Goal: Task Accomplishment & Management: Complete application form

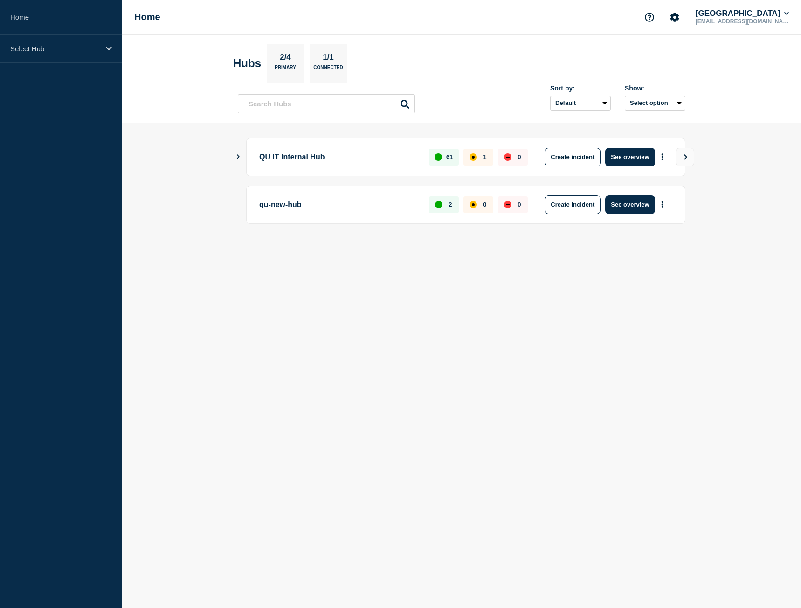
click at [241, 156] on icon "Show Connected Hubs" at bounding box center [238, 156] width 6 height 5
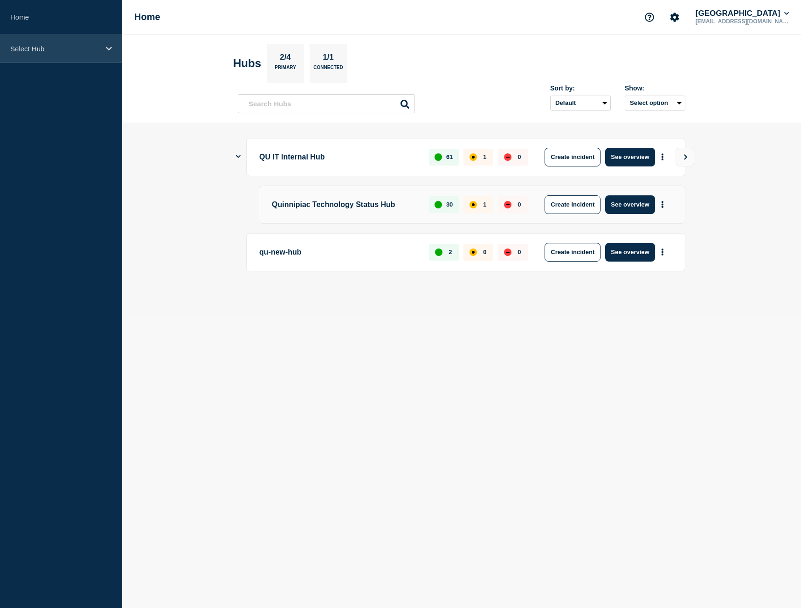
click at [64, 52] on p "Select Hub" at bounding box center [55, 49] width 90 height 8
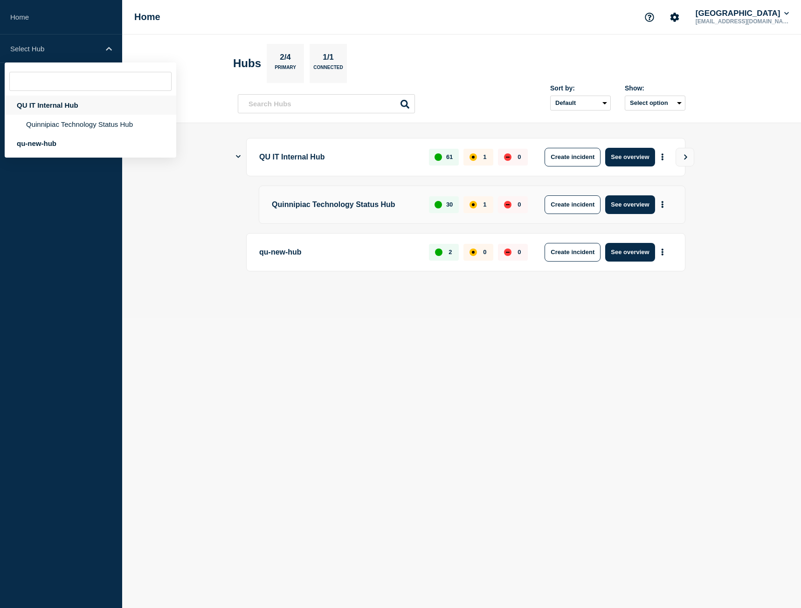
click at [58, 106] on div "QU IT Internal Hub" at bounding box center [91, 105] width 172 height 19
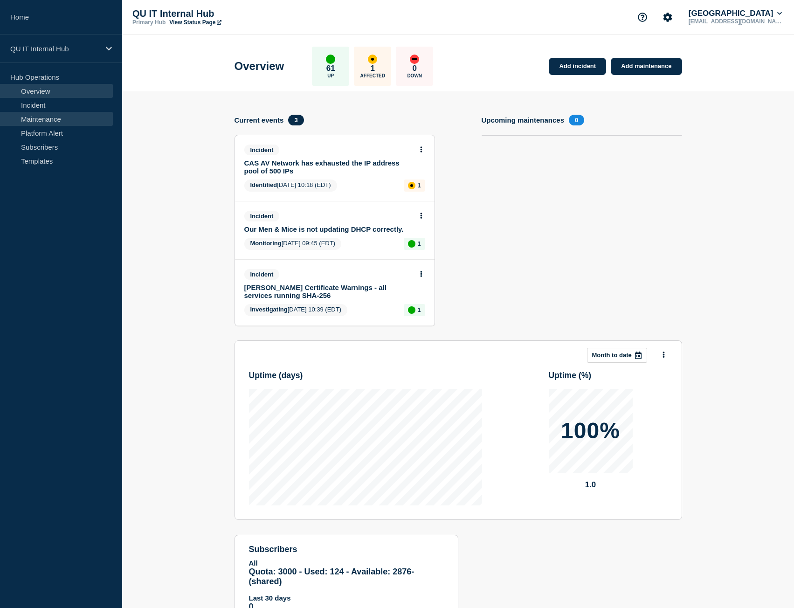
click at [52, 118] on link "Maintenance" at bounding box center [56, 119] width 113 height 14
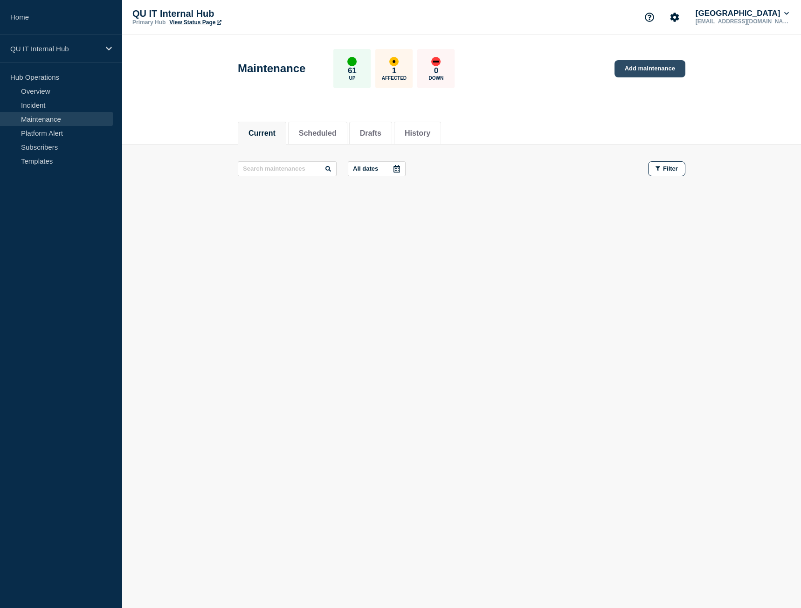
click at [655, 75] on link "Add maintenance" at bounding box center [649, 68] width 71 height 17
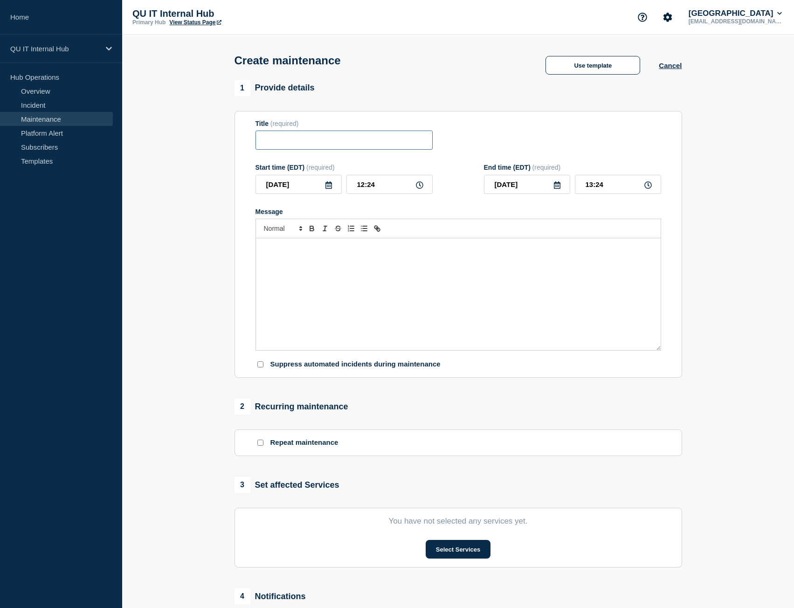
click at [285, 139] on input "Title" at bounding box center [343, 140] width 177 height 19
type input "Informer - Update Java Keystore (SSL) Cert"
drag, startPoint x: 402, startPoint y: 188, endPoint x: 347, endPoint y: 193, distance: 55.2
click at [347, 193] on input "12:24" at bounding box center [389, 184] width 86 height 19
type input "04:00"
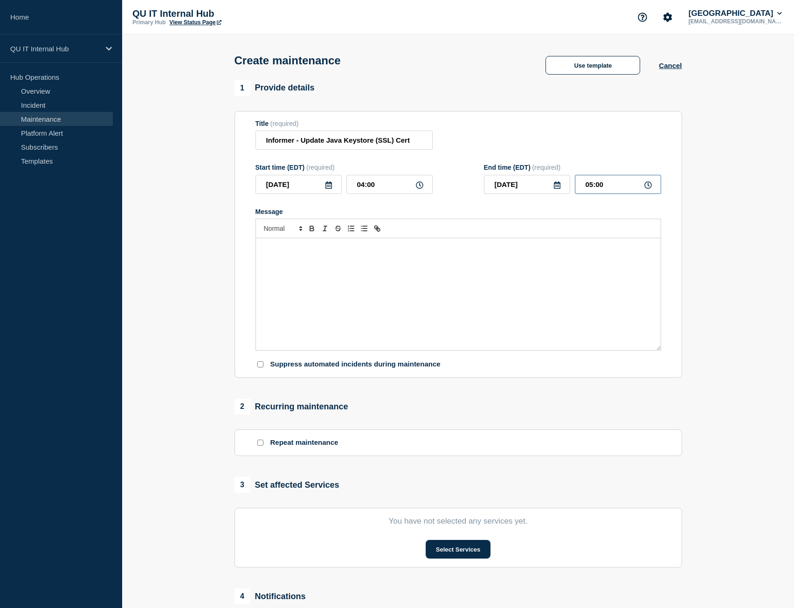
click at [593, 189] on input "05:00" at bounding box center [618, 184] width 86 height 19
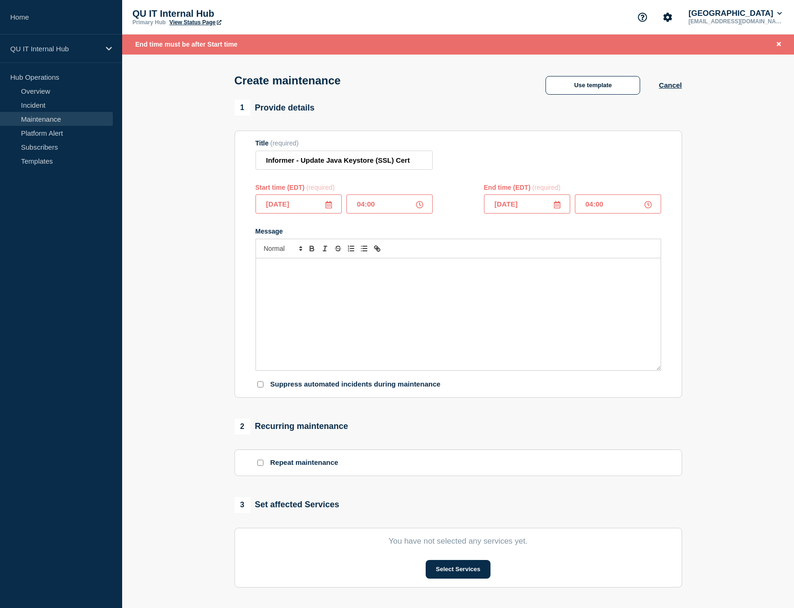
click at [615, 212] on input "04:00" at bounding box center [618, 203] width 86 height 19
type input "04:30"
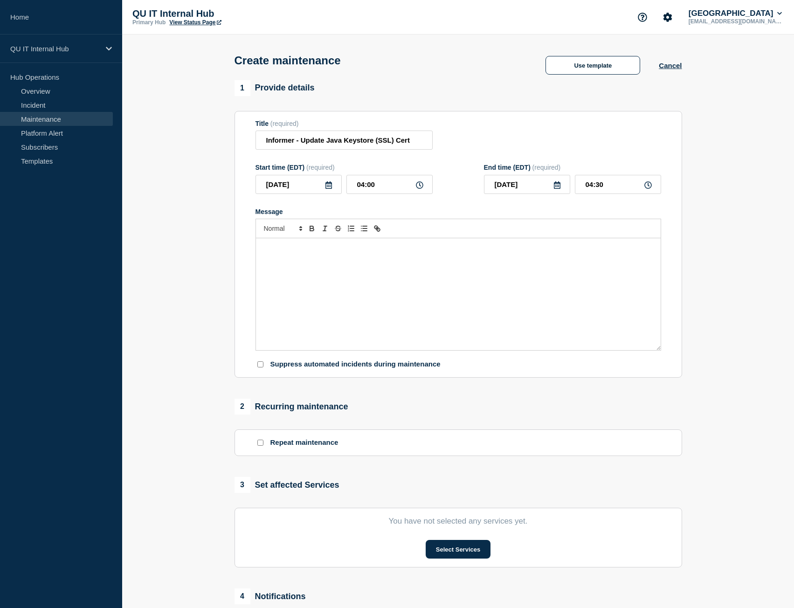
click at [435, 252] on p "Message" at bounding box center [458, 248] width 391 height 8
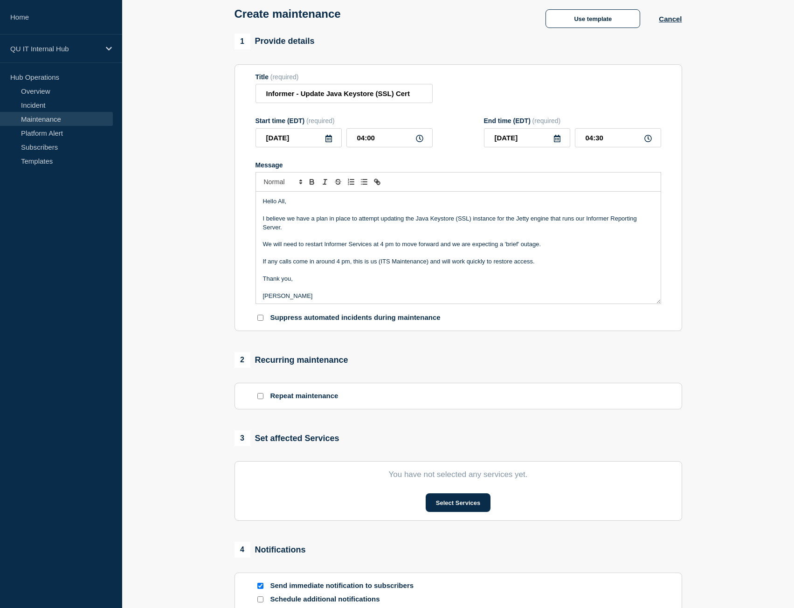
scroll to position [186, 0]
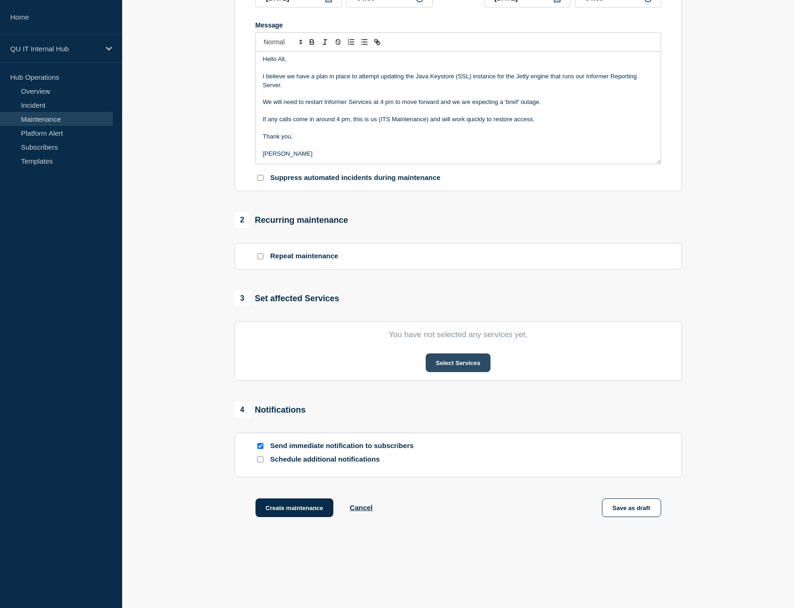
click at [460, 367] on button "Select Services" at bounding box center [458, 362] width 65 height 19
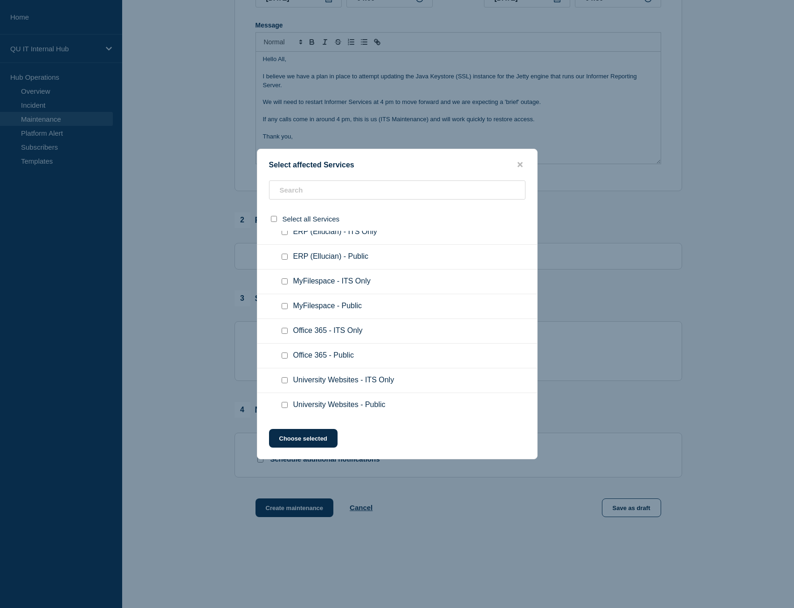
scroll to position [1544, 0]
click at [282, 406] on input "AD or Azure User Accounts - ITS Only checkbox" at bounding box center [285, 404] width 6 height 6
checkbox input "true"
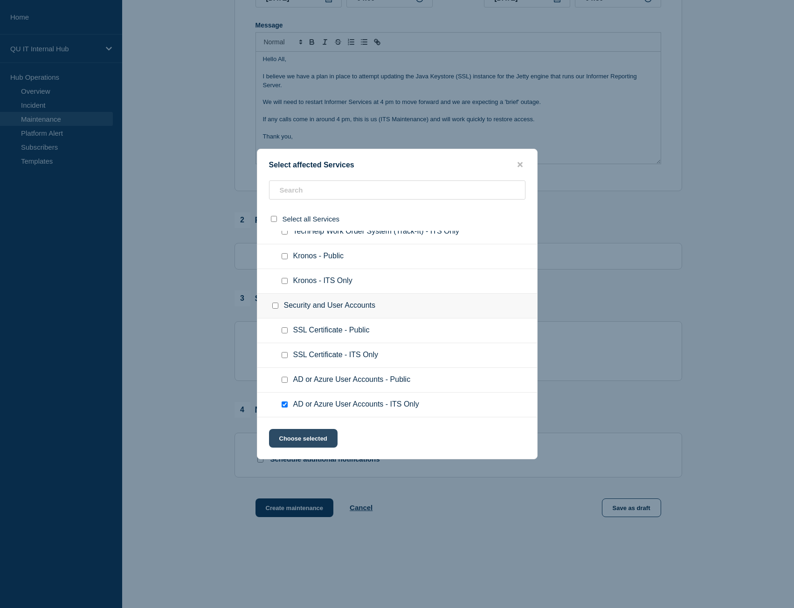
click at [293, 437] on button "Choose selected" at bounding box center [303, 438] width 69 height 19
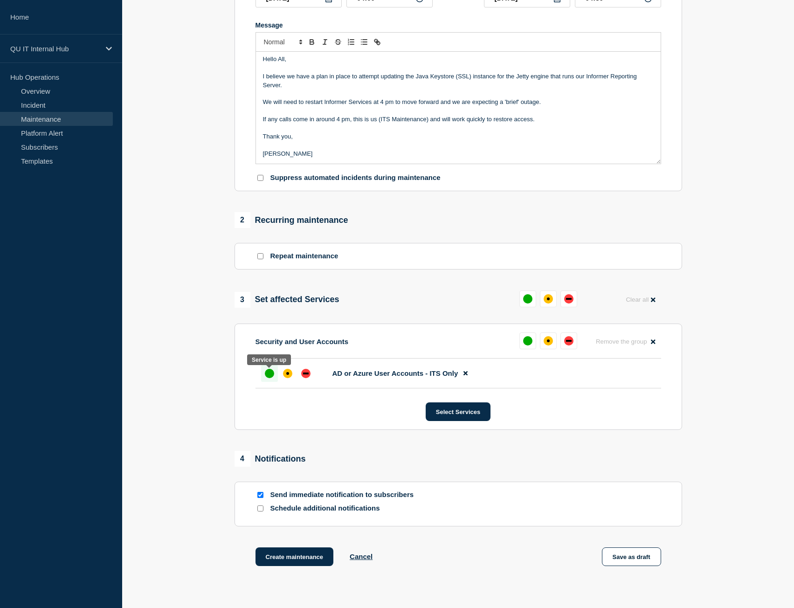
click at [269, 375] on div "up" at bounding box center [269, 373] width 9 height 9
click at [287, 564] on button "Create maintenance" at bounding box center [294, 556] width 78 height 19
